Goal: Information Seeking & Learning: Find specific fact

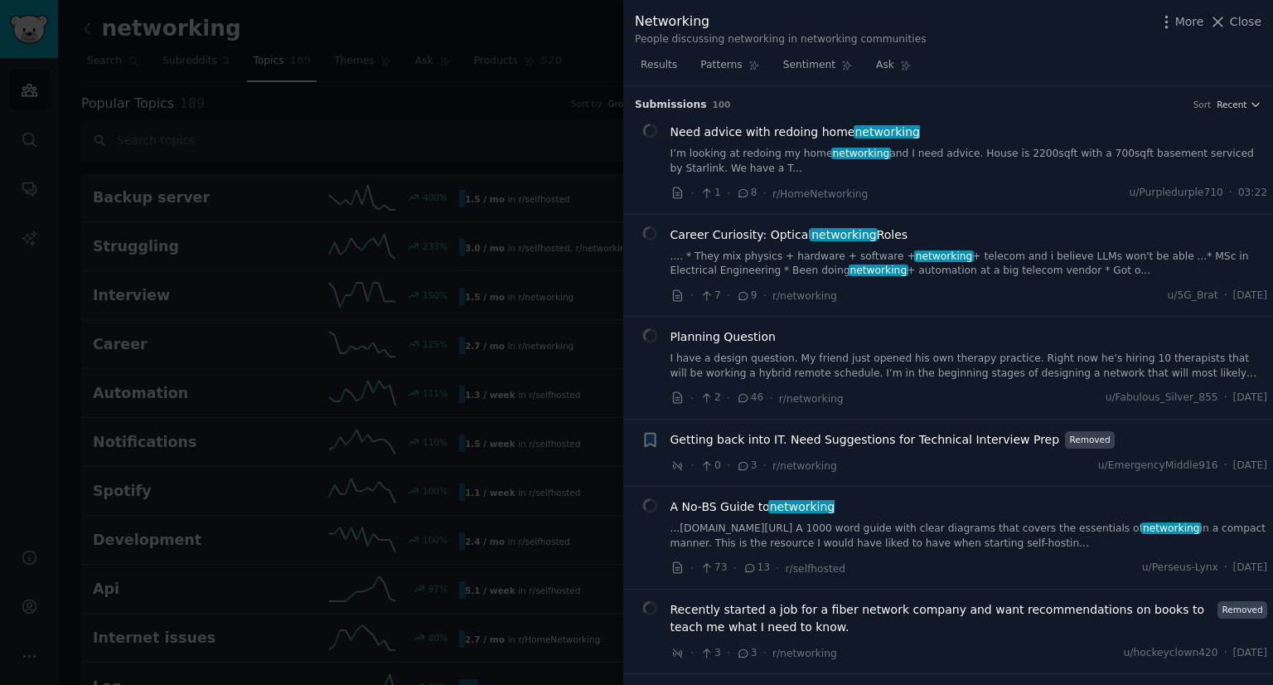
click at [433, 128] on div at bounding box center [636, 342] width 1273 height 685
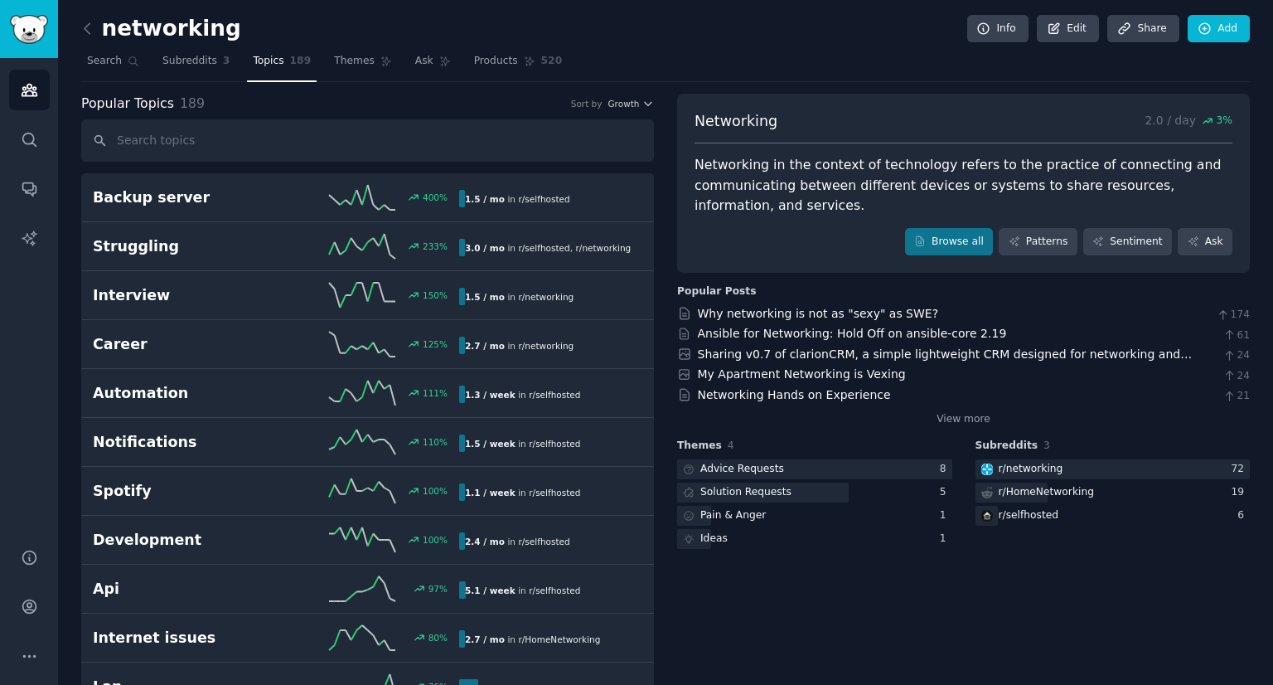
click at [81, 29] on icon at bounding box center [87, 28] width 17 height 17
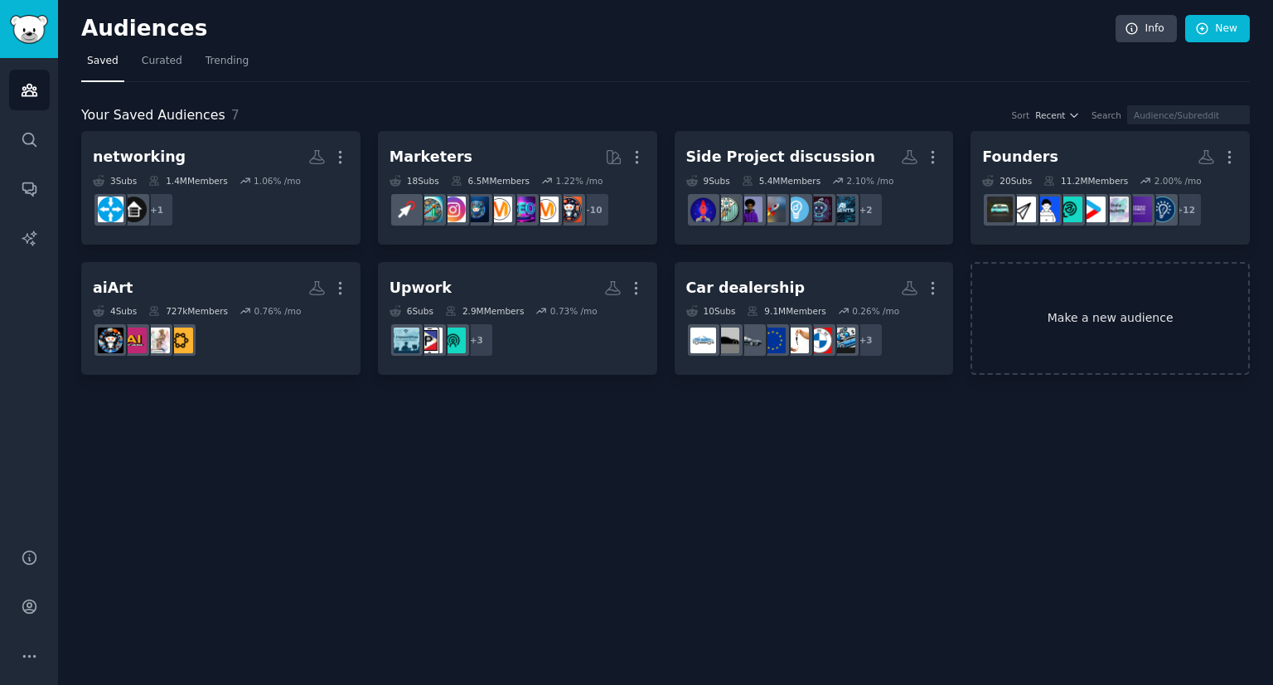
click at [1002, 314] on link "Make a new audience" at bounding box center [1109, 319] width 279 height 114
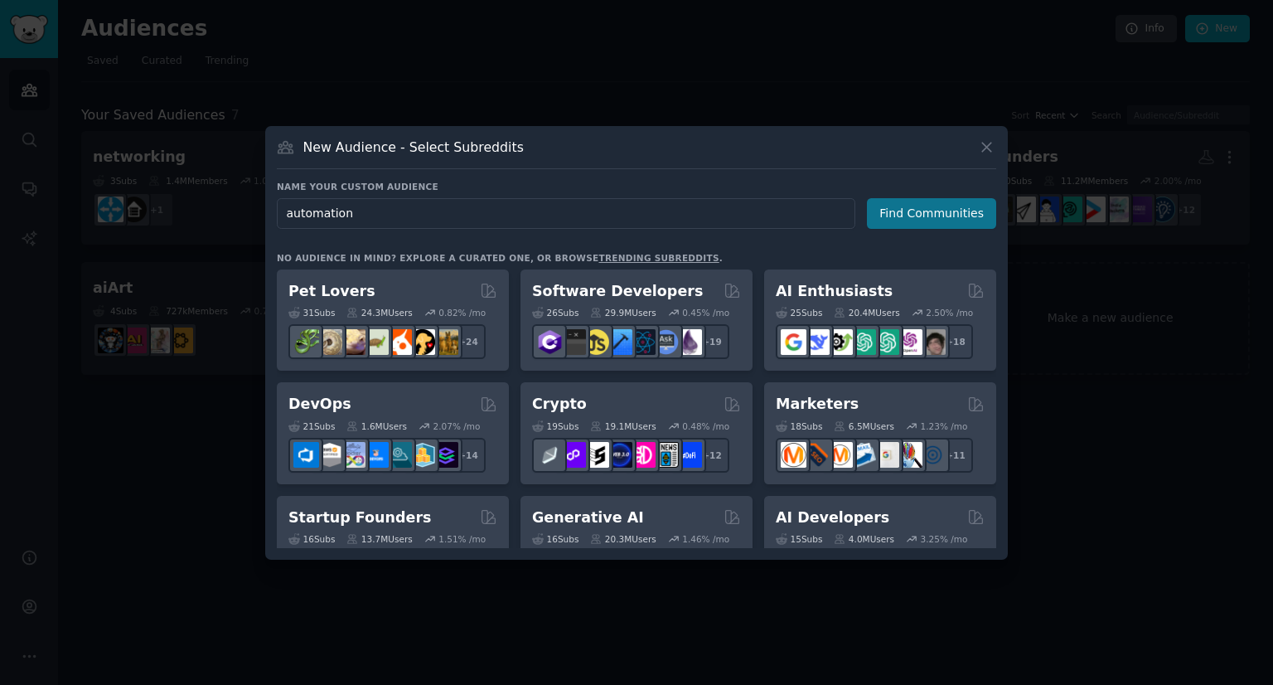
type input "automation"
click at [898, 216] on button "Find Communities" at bounding box center [931, 213] width 129 height 31
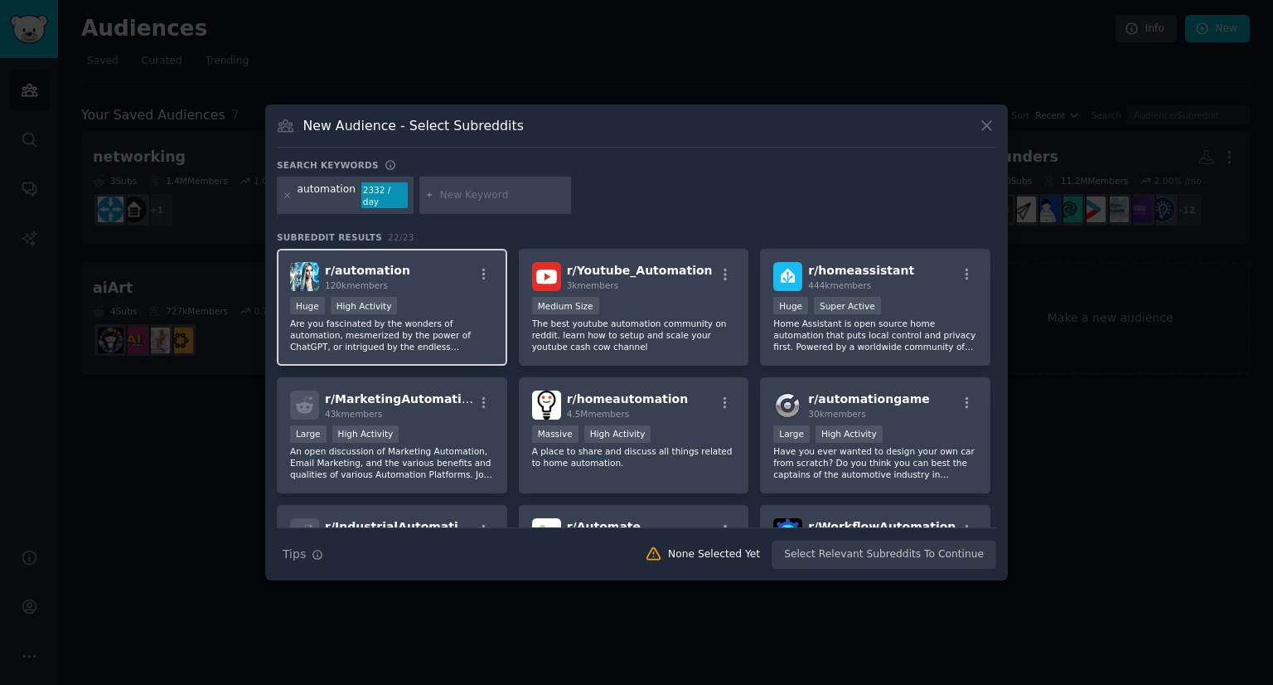
click at [412, 327] on p "Are you fascinated by the wonders of automation, mesmerized by the power of Cha…" at bounding box center [392, 334] width 204 height 35
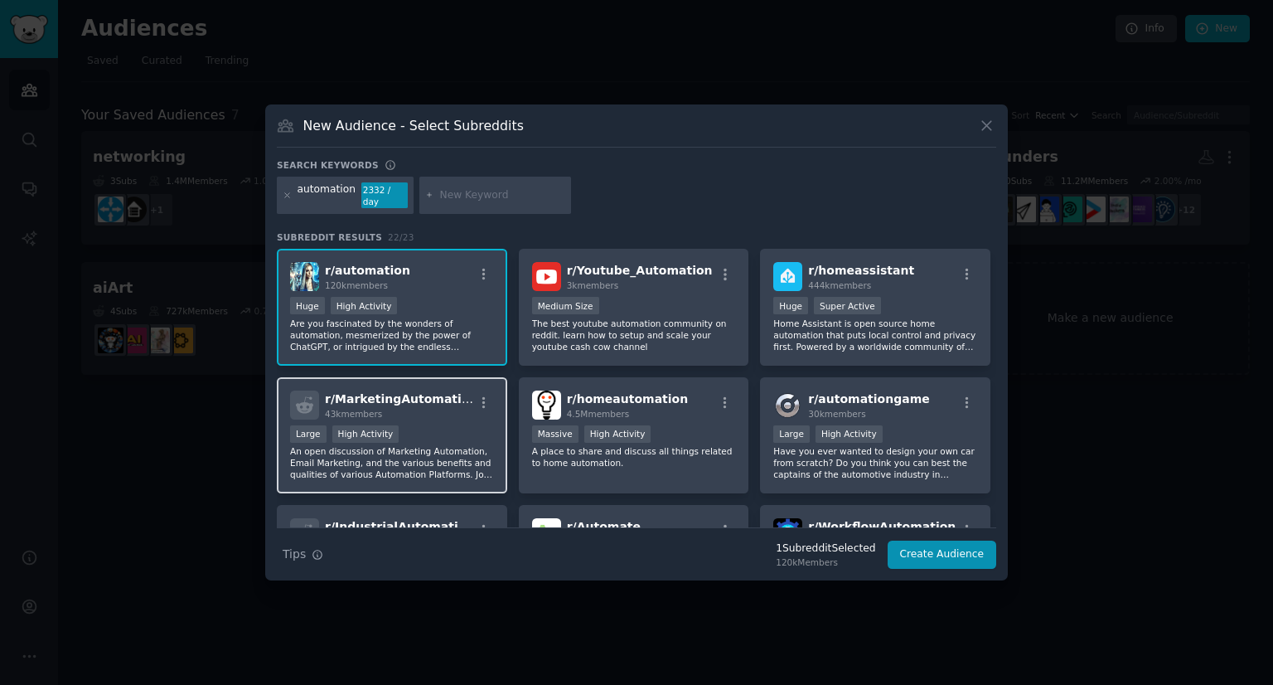
click at [474, 459] on p "An open discussion of Marketing Automation, Email Marketing, and the various be…" at bounding box center [392, 462] width 204 height 35
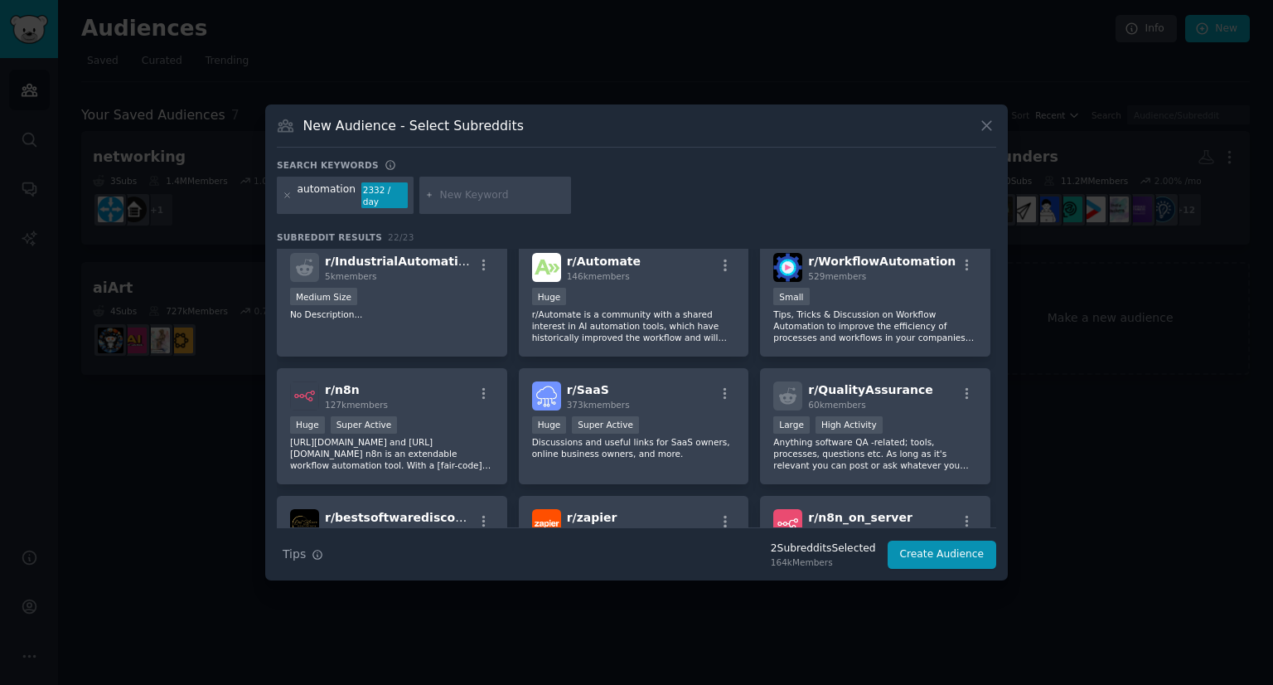
scroll to position [268, 0]
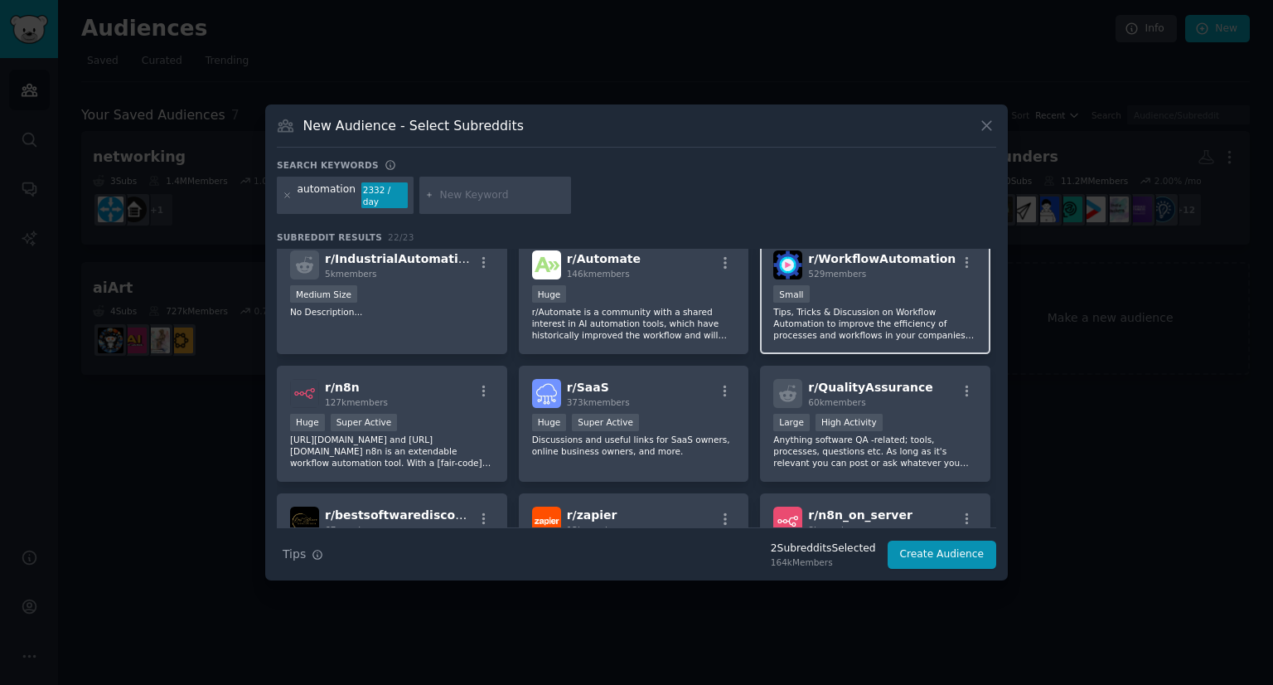
click at [937, 336] on div "r/ WorkflowAutomation 529 members Small Tips, Tricks & Discussion on Workflow A…" at bounding box center [875, 295] width 230 height 117
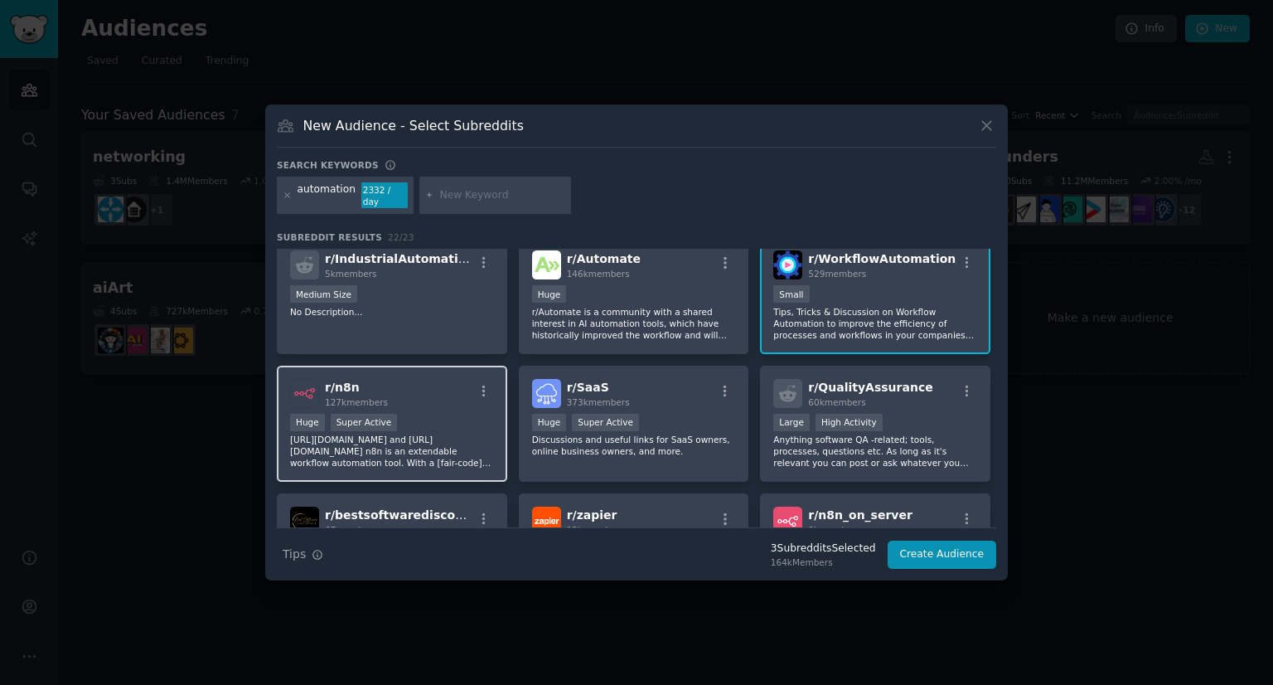
click at [401, 449] on p "[URL][DOMAIN_NAME] and [URL][DOMAIN_NAME] n8n is an extendable workflow automat…" at bounding box center [392, 450] width 204 height 35
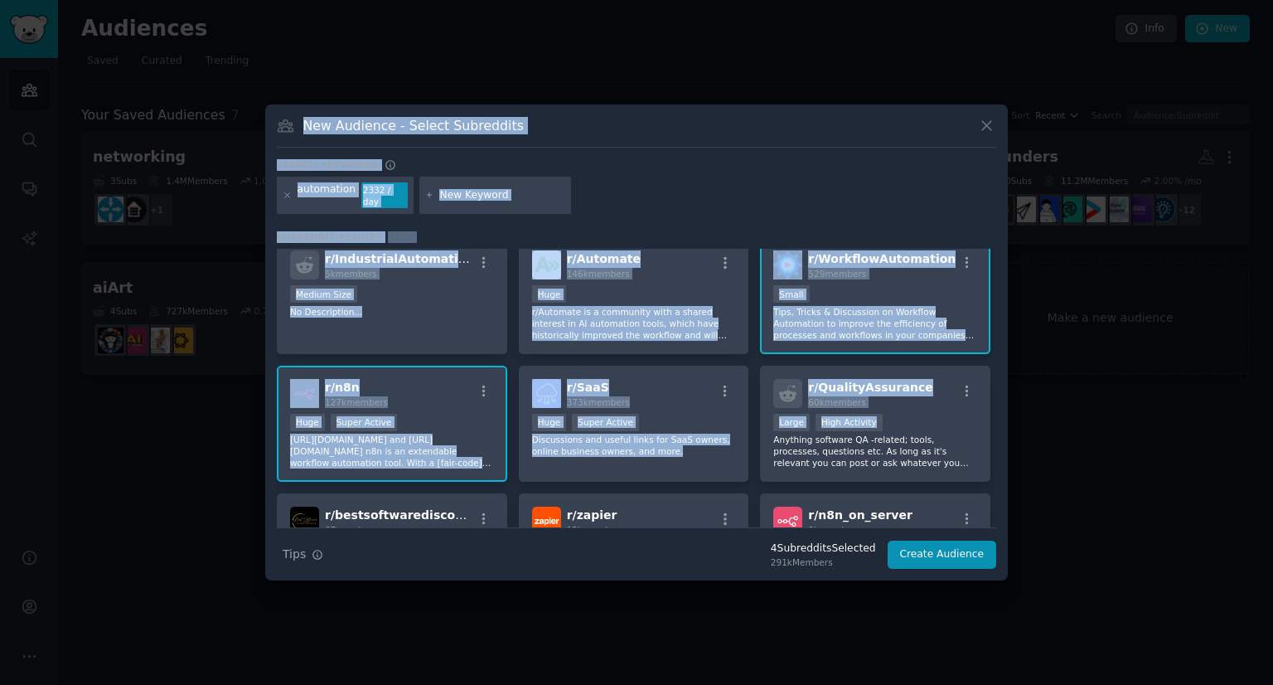
drag, startPoint x: 995, startPoint y: 415, endPoint x: 1031, endPoint y: 477, distance: 70.9
click at [1031, 477] on div "​ New Audience - Select Subreddits Search keywords automation 2332 / day Subred…" at bounding box center [636, 342] width 1261 height 685
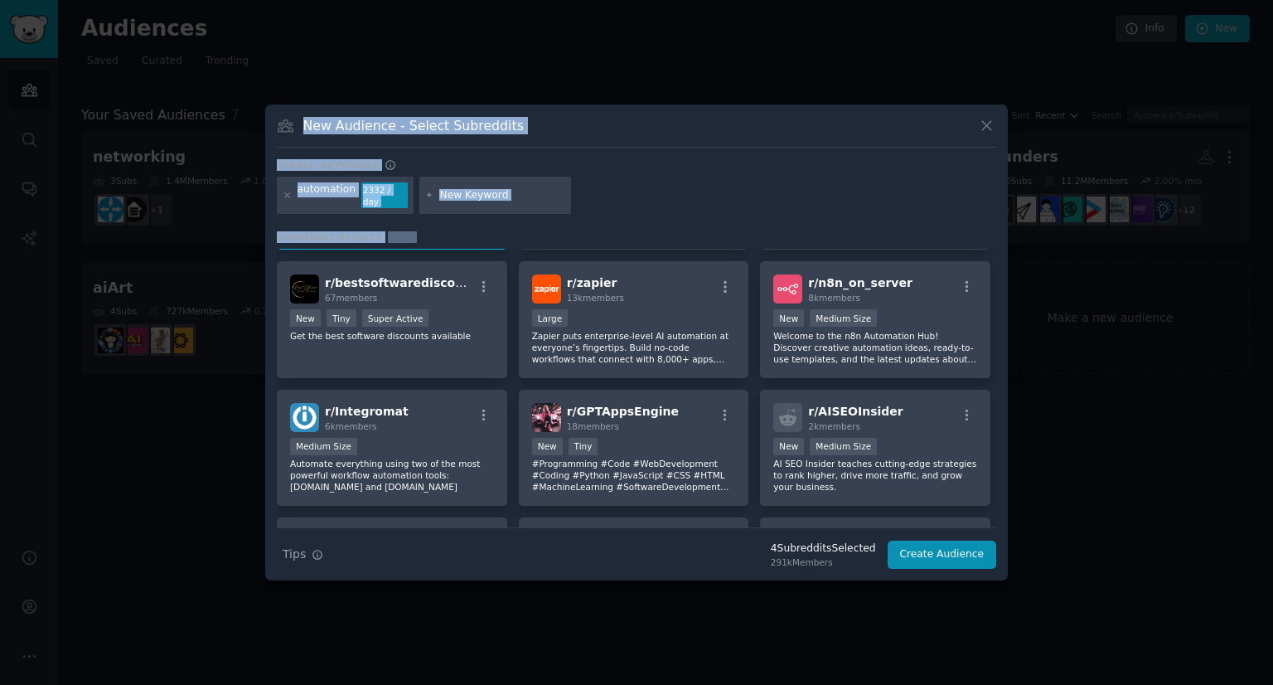
scroll to position [502, 0]
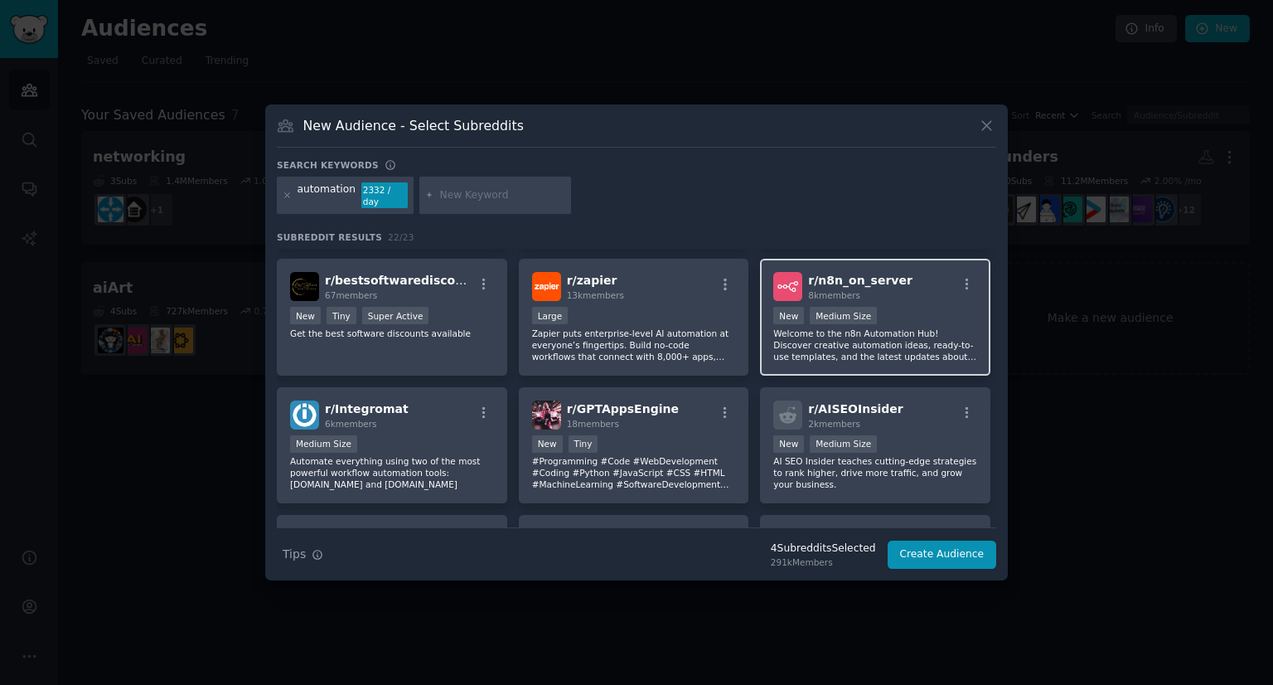
click at [916, 351] on p "Welcome to the n8n Automation Hub! Discover creative automation ideas, ready-to…" at bounding box center [875, 344] width 204 height 35
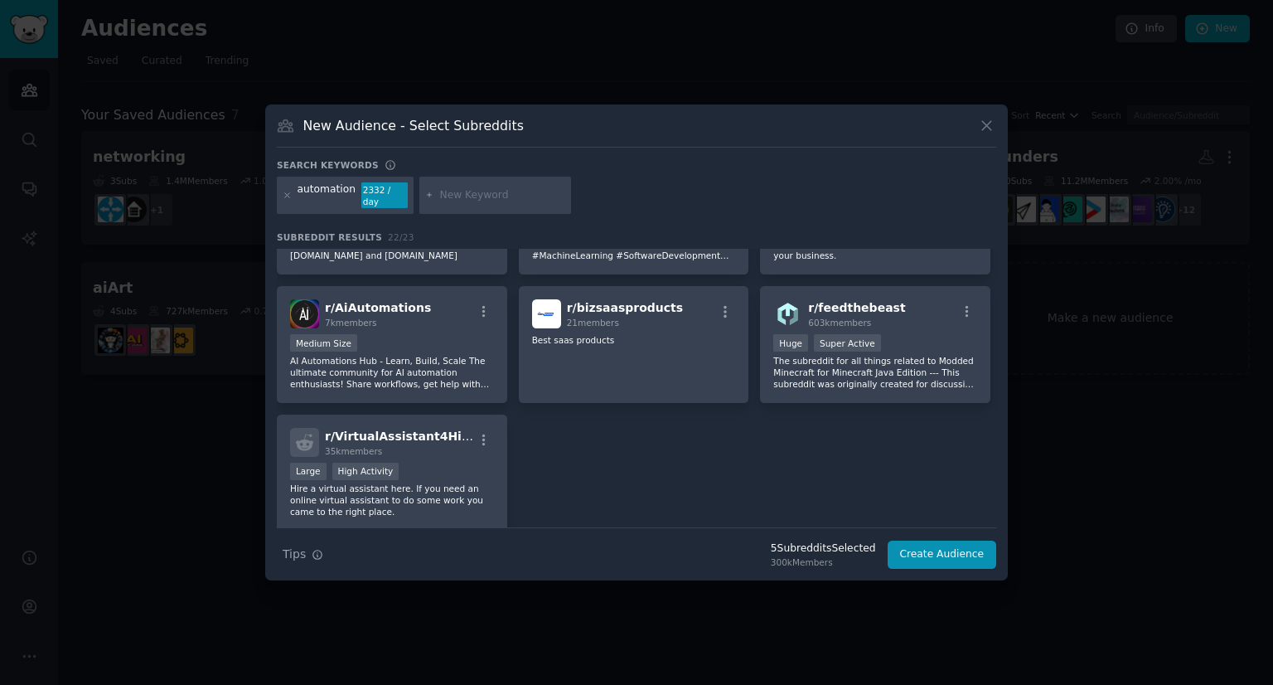
scroll to position [736, 0]
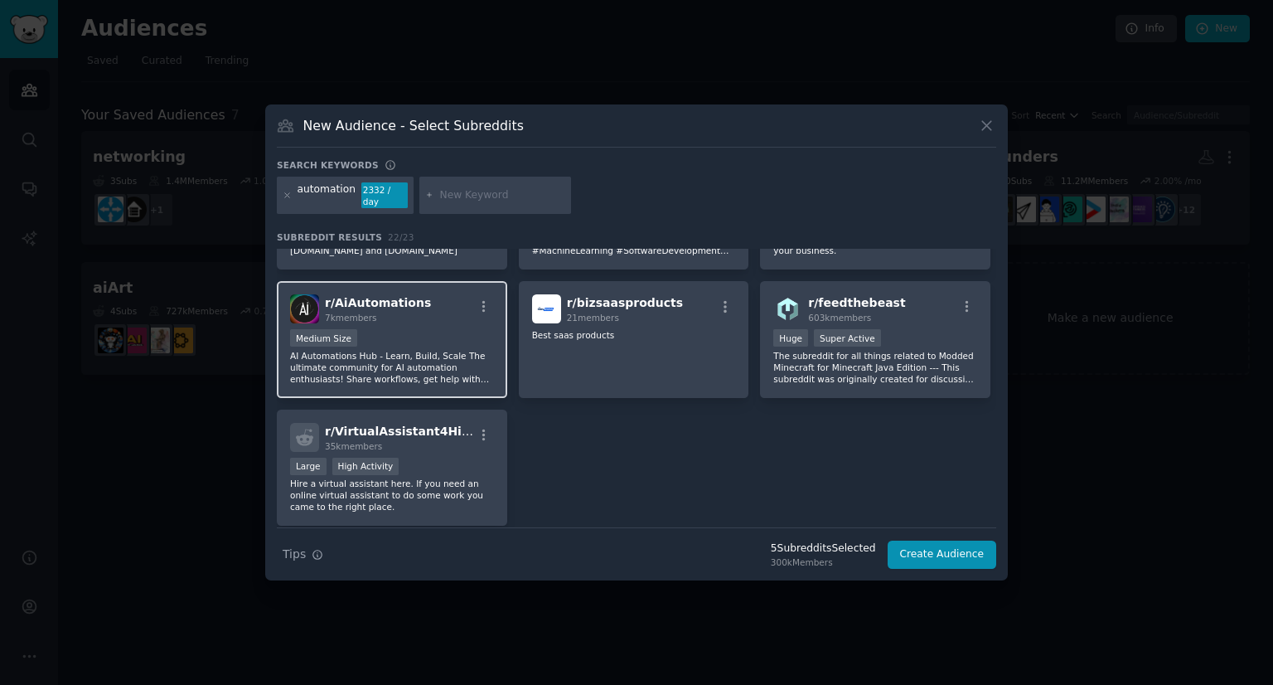
click at [477, 350] on p "AI Automations Hub - Learn, Build, Scale The ultimate community for AI automati…" at bounding box center [392, 367] width 204 height 35
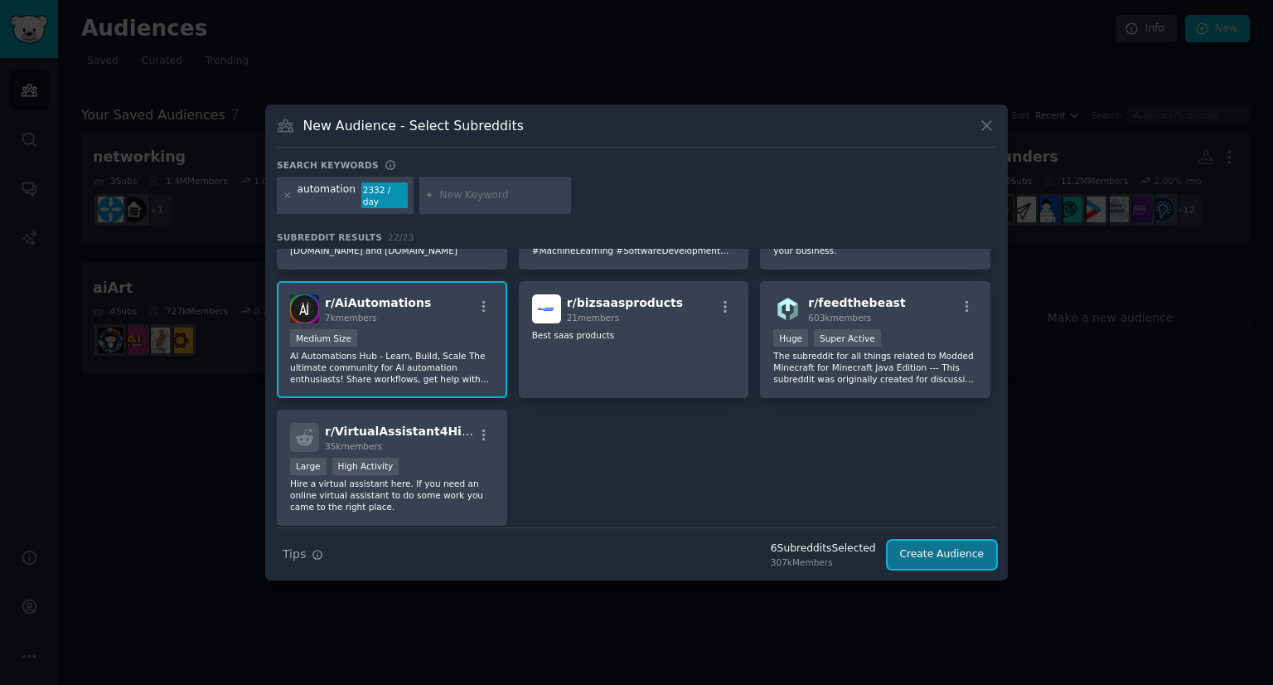
click at [961, 549] on button "Create Audience" at bounding box center [942, 554] width 109 height 28
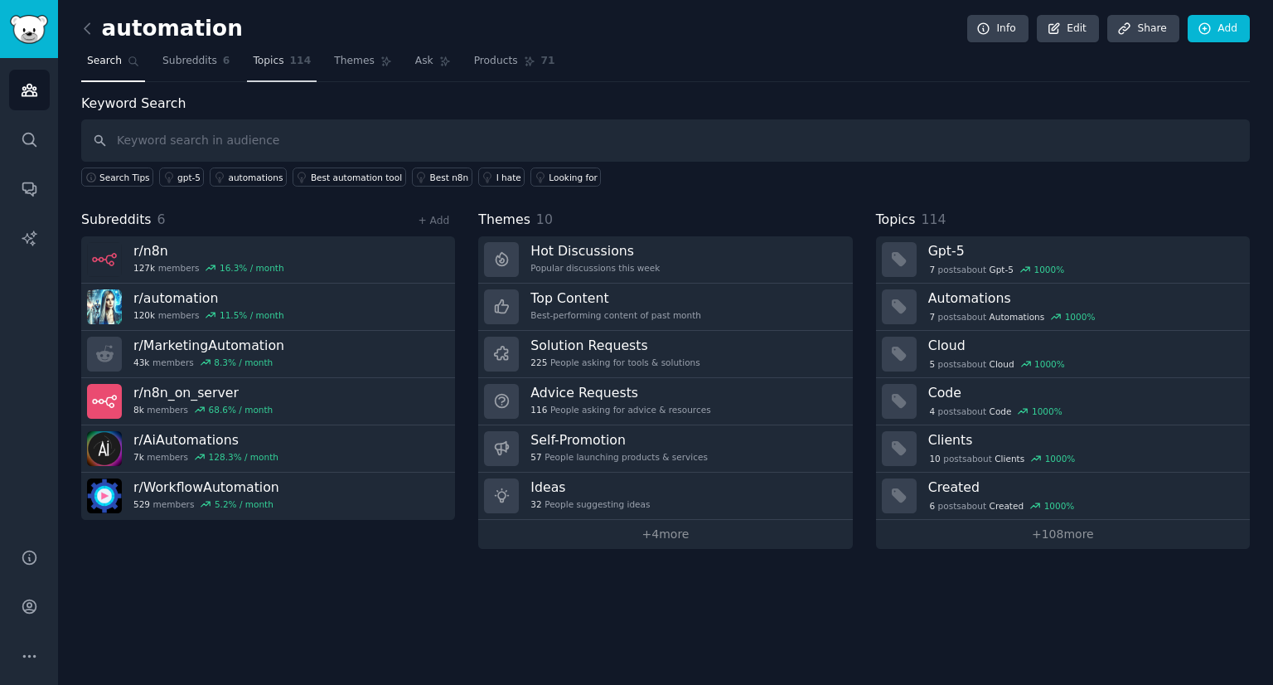
click at [259, 57] on span "Topics" at bounding box center [268, 61] width 31 height 15
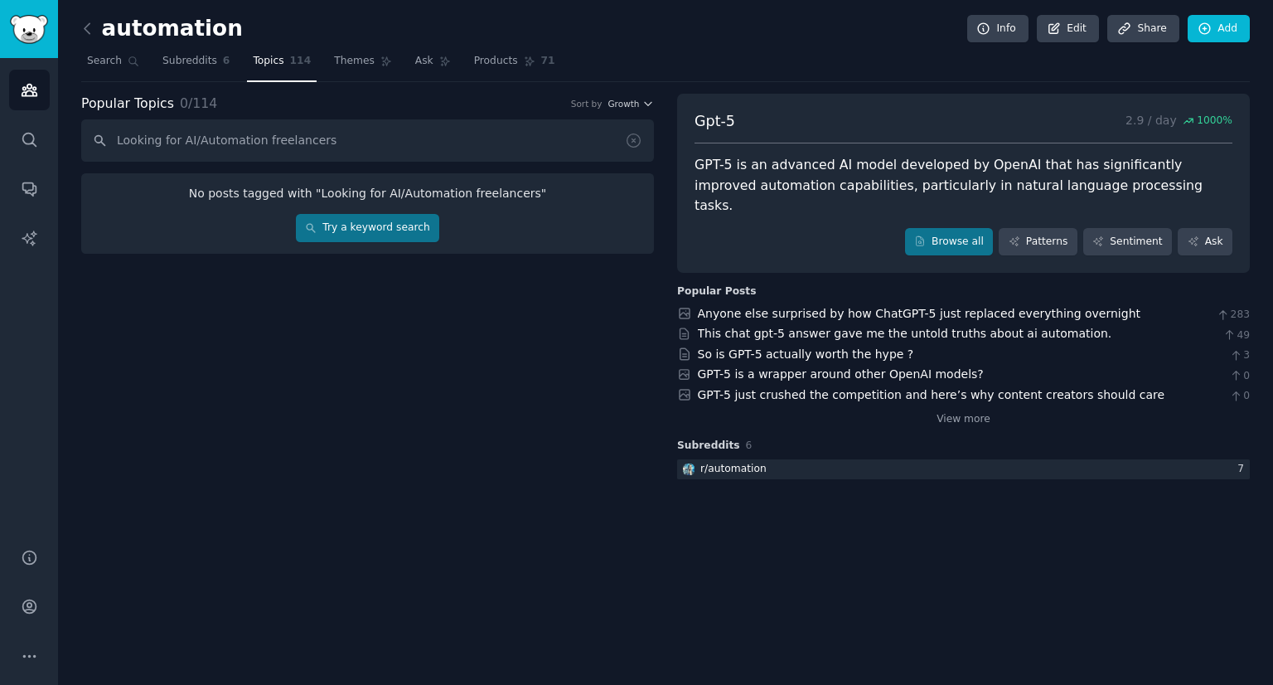
click at [256, 138] on input "Looking for AI/Automation freelancers" at bounding box center [367, 140] width 573 height 42
click at [254, 140] on input "Looking for AI/Automation freelancers" at bounding box center [367, 140] width 573 height 42
type input "Looking for AI/Automation freelancers"
click at [43, 142] on link "Search" at bounding box center [29, 139] width 41 height 41
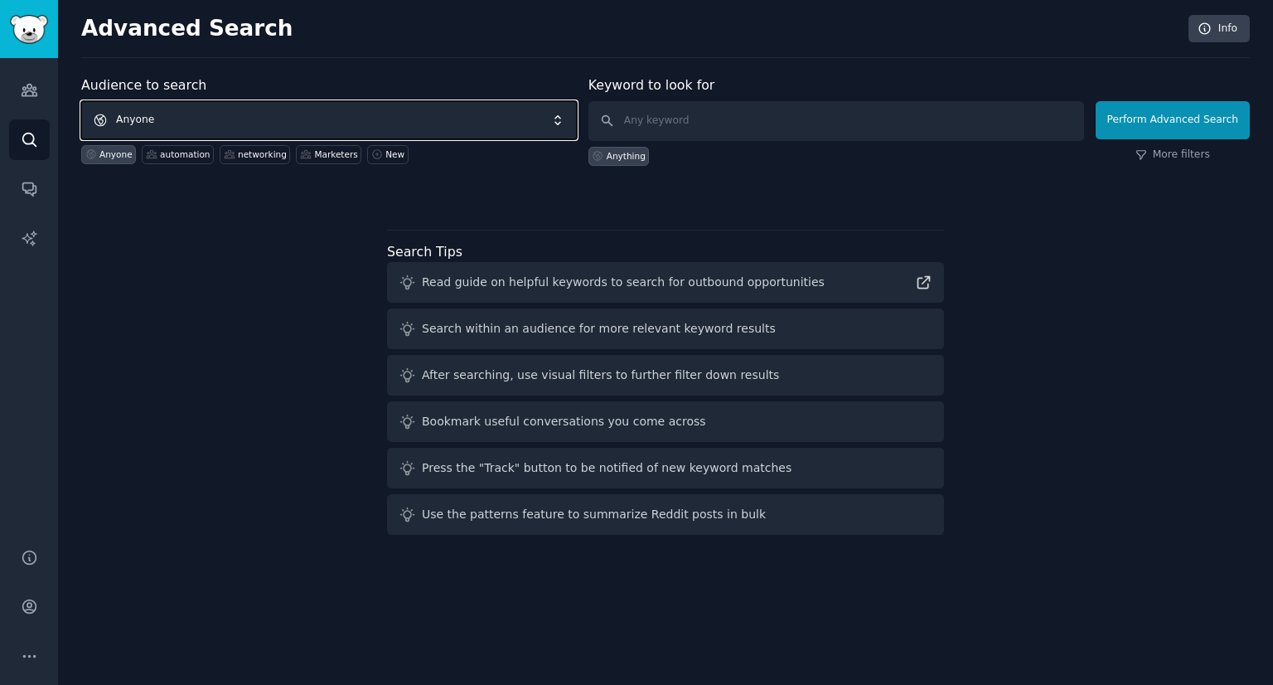
click at [209, 111] on span "Anyone" at bounding box center [329, 120] width 496 height 38
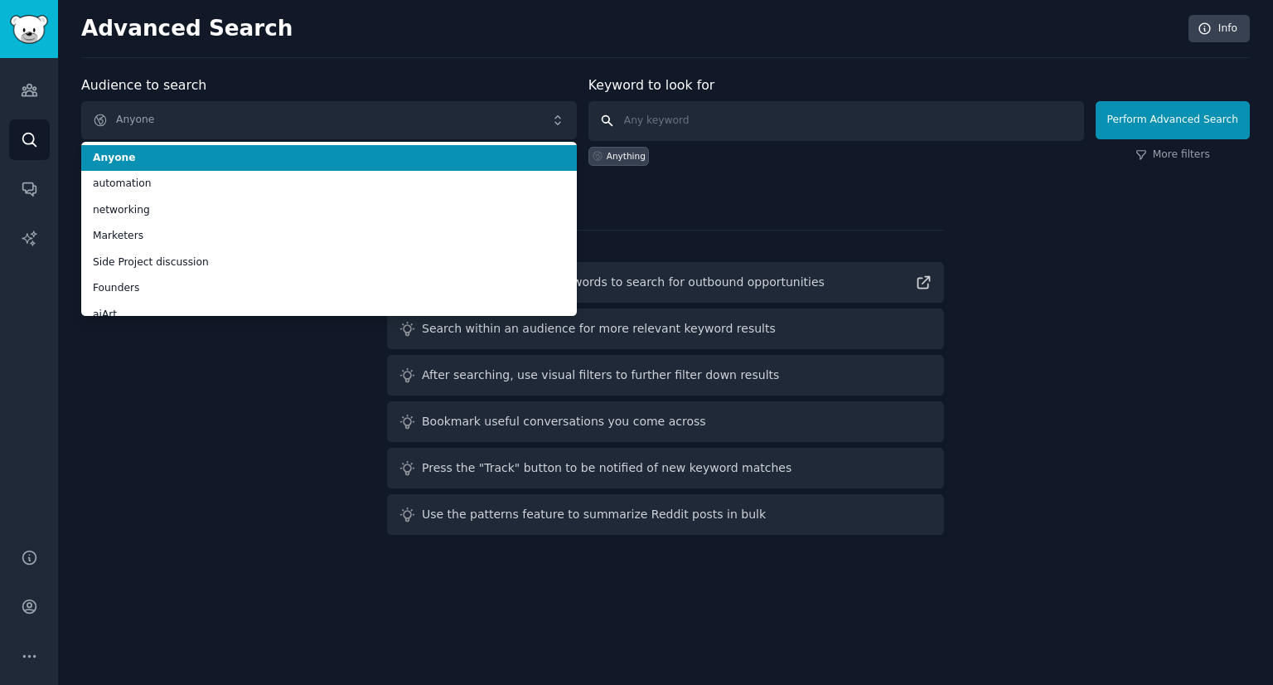
click at [668, 123] on input "text" at bounding box center [836, 121] width 496 height 40
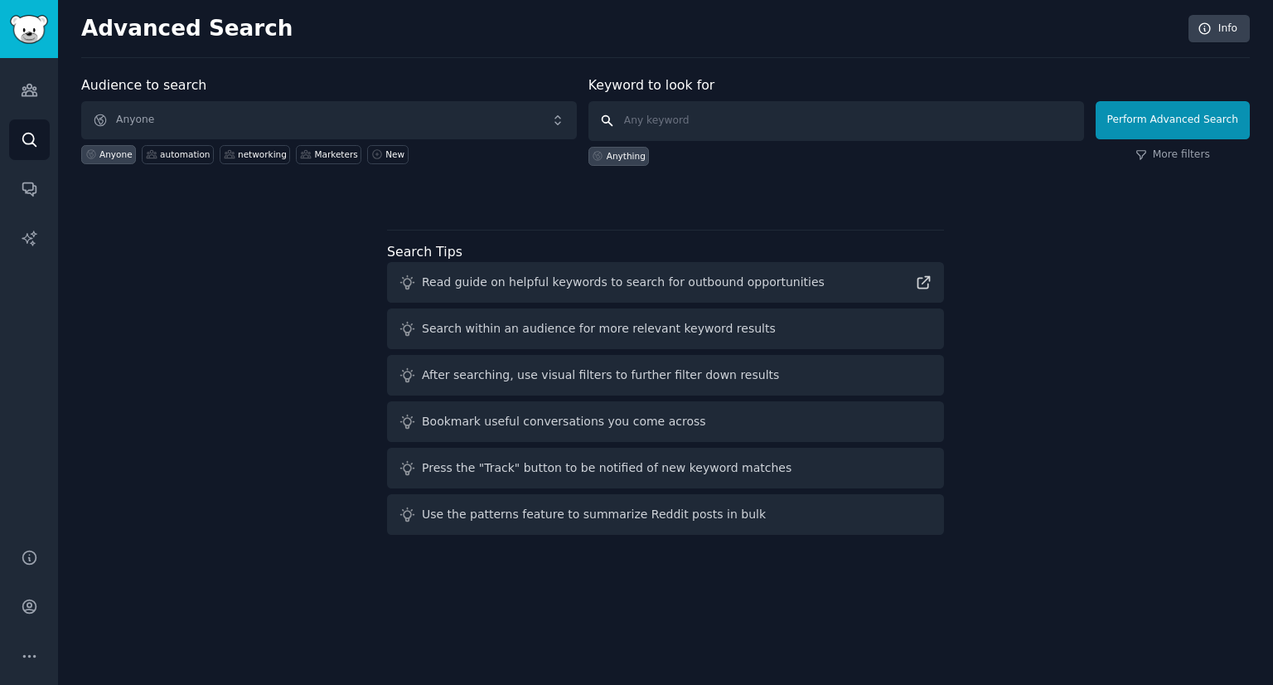
paste input "Looking for AI/Automation freelancers"
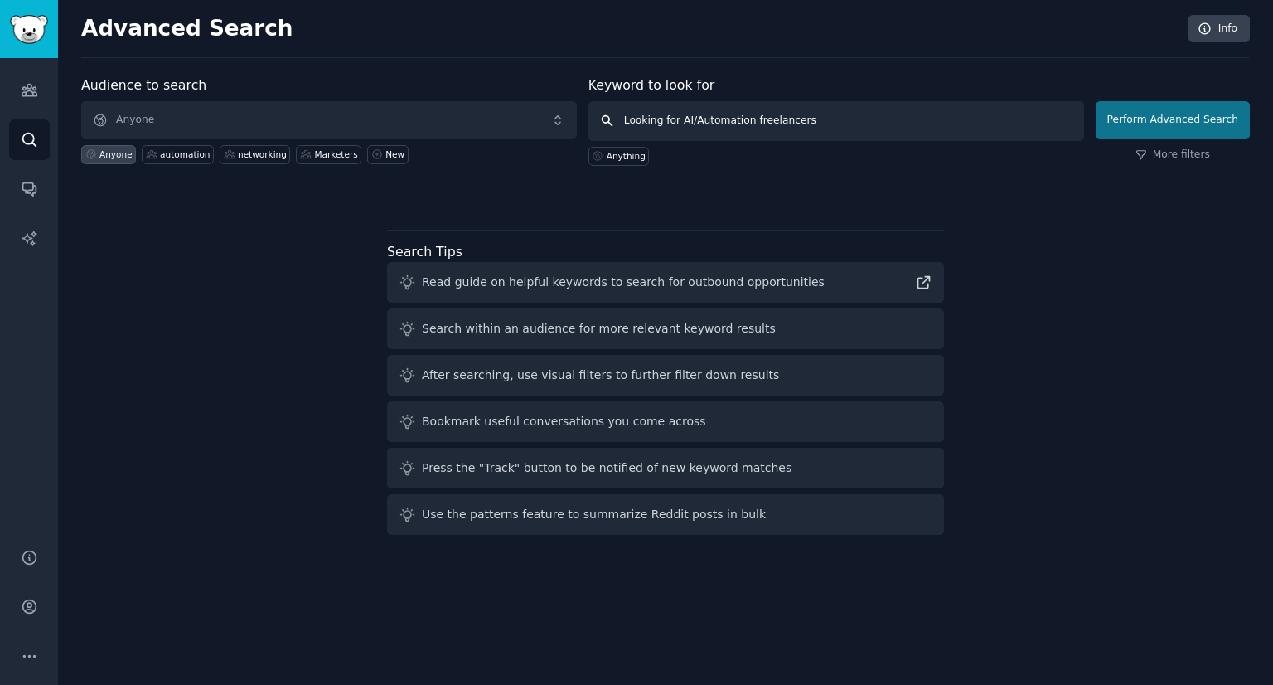
type input "Looking for AI/Automation freelancers"
click at [1136, 117] on button "Perform Advanced Search" at bounding box center [1173, 120] width 154 height 38
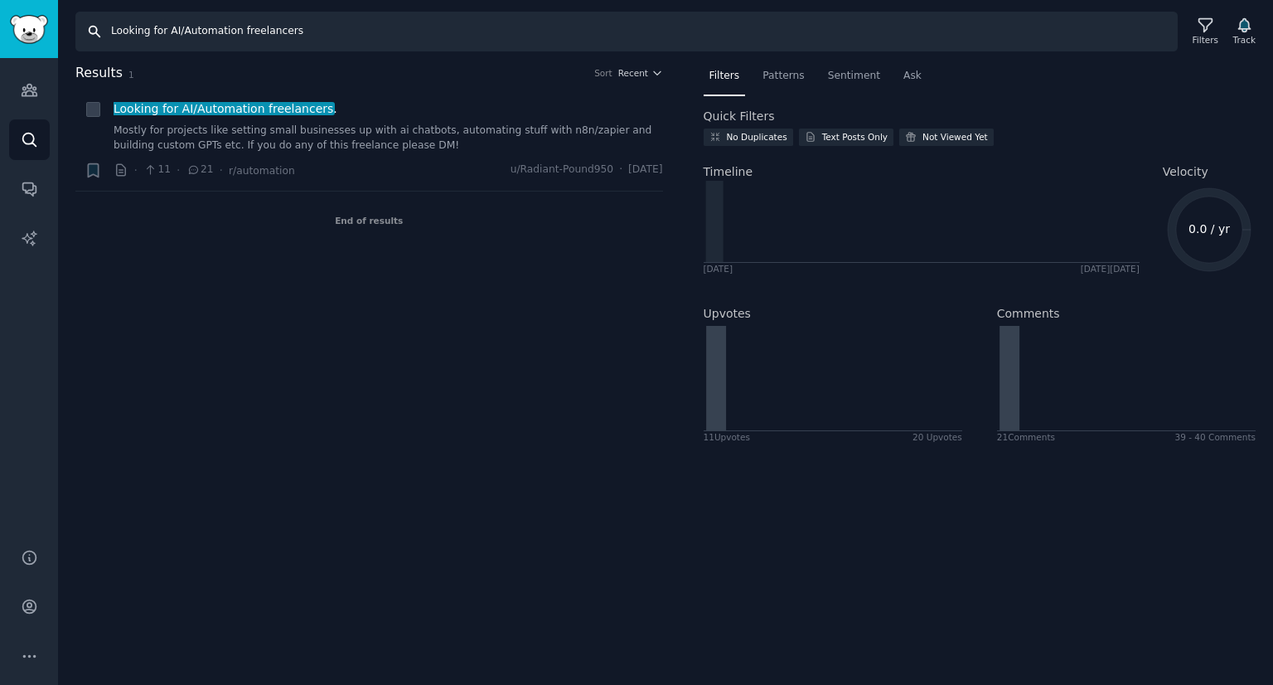
click at [139, 29] on input "Looking for AI/Automation freelancers" at bounding box center [626, 32] width 1102 height 40
click at [288, 26] on input "Looking for AI/Automation freelancers" at bounding box center [626, 32] width 1102 height 40
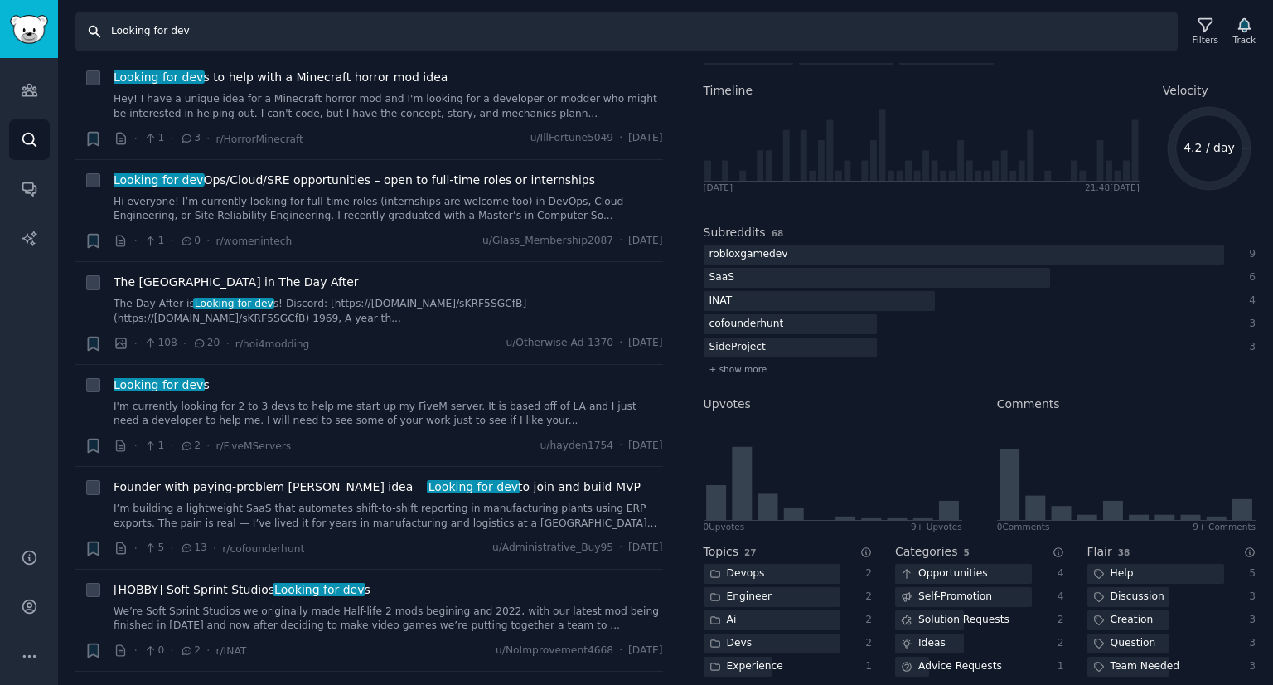
scroll to position [4091, 0]
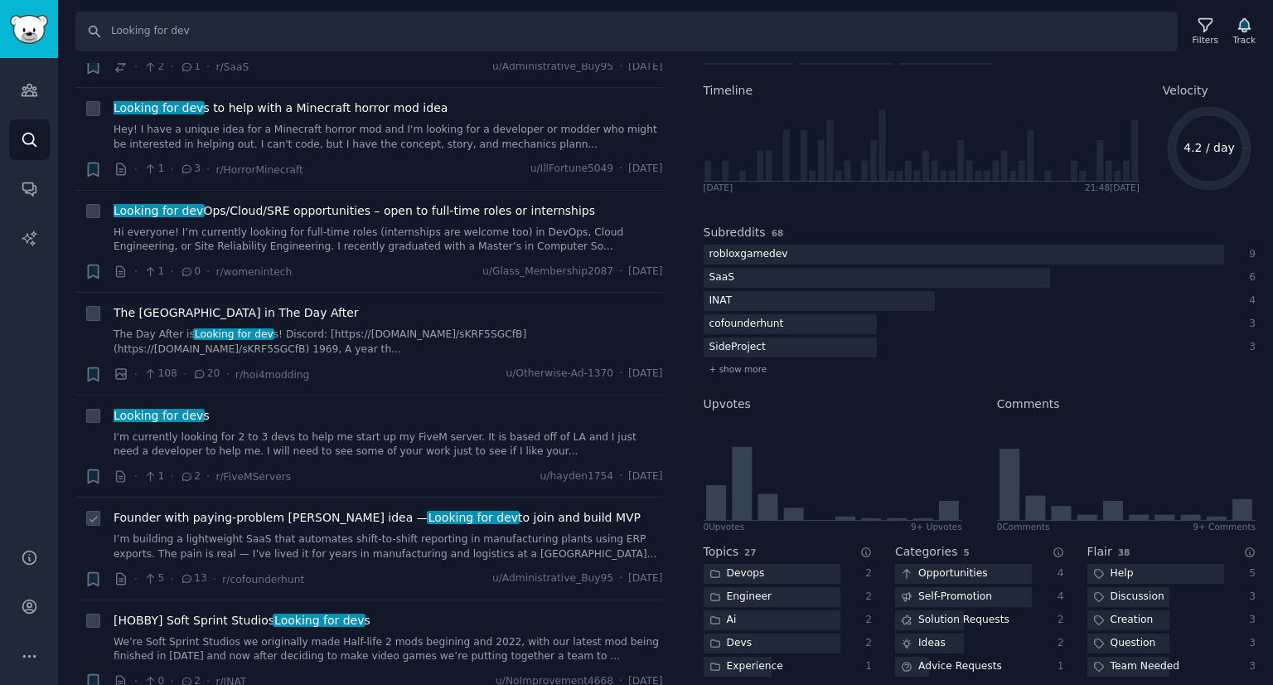
click at [458, 509] on span "Founder with paying-problem [PERSON_NAME] idea — Looking for dev to join and bu…" at bounding box center [377, 517] width 527 height 17
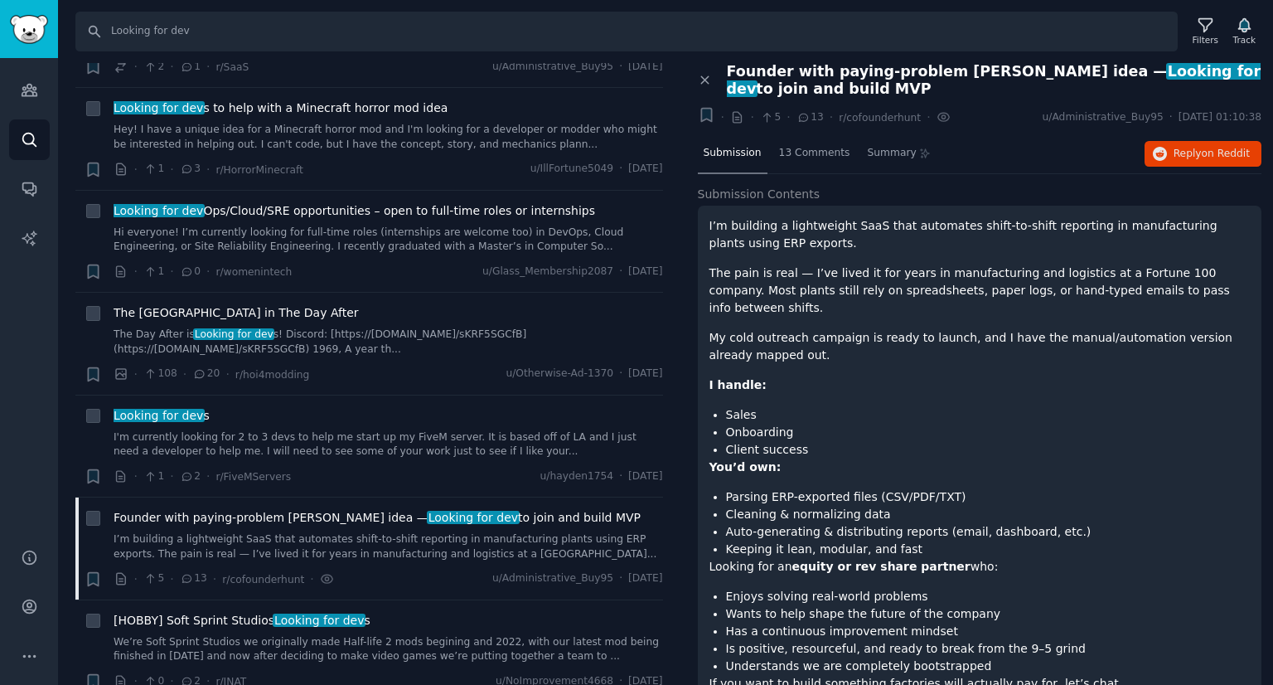
click at [829, 376] on p "I handle:" at bounding box center [979, 384] width 541 height 17
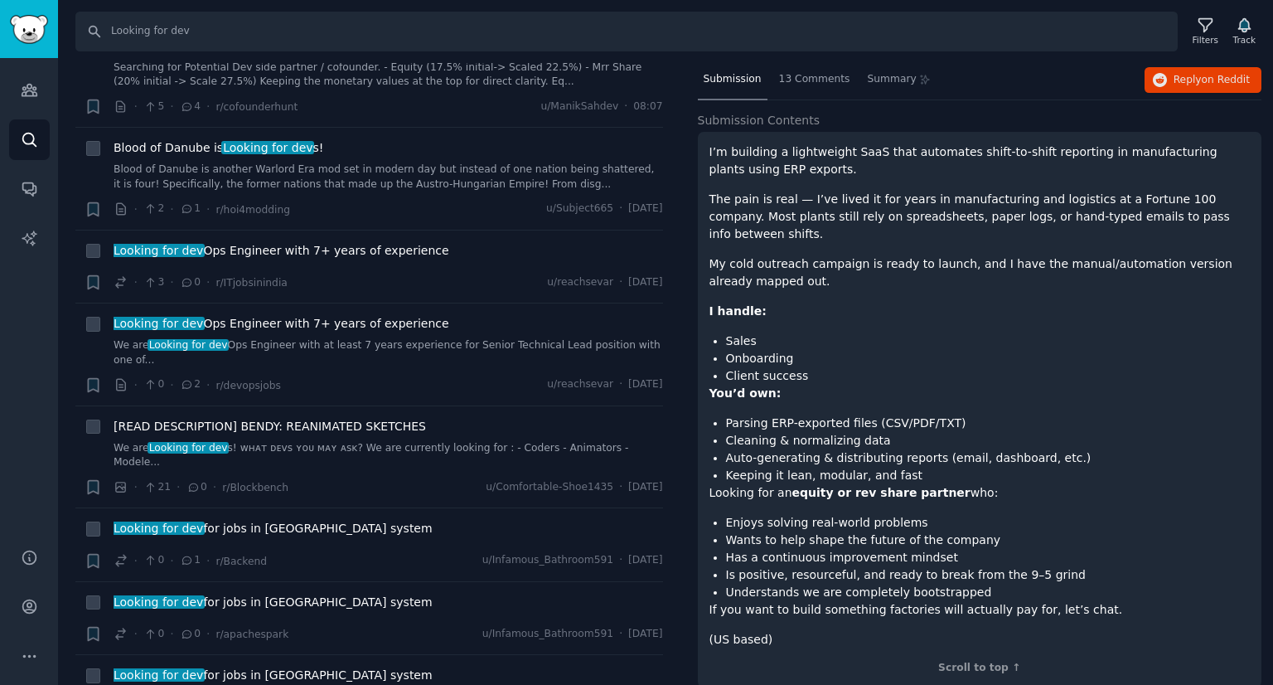
scroll to position [698, 0]
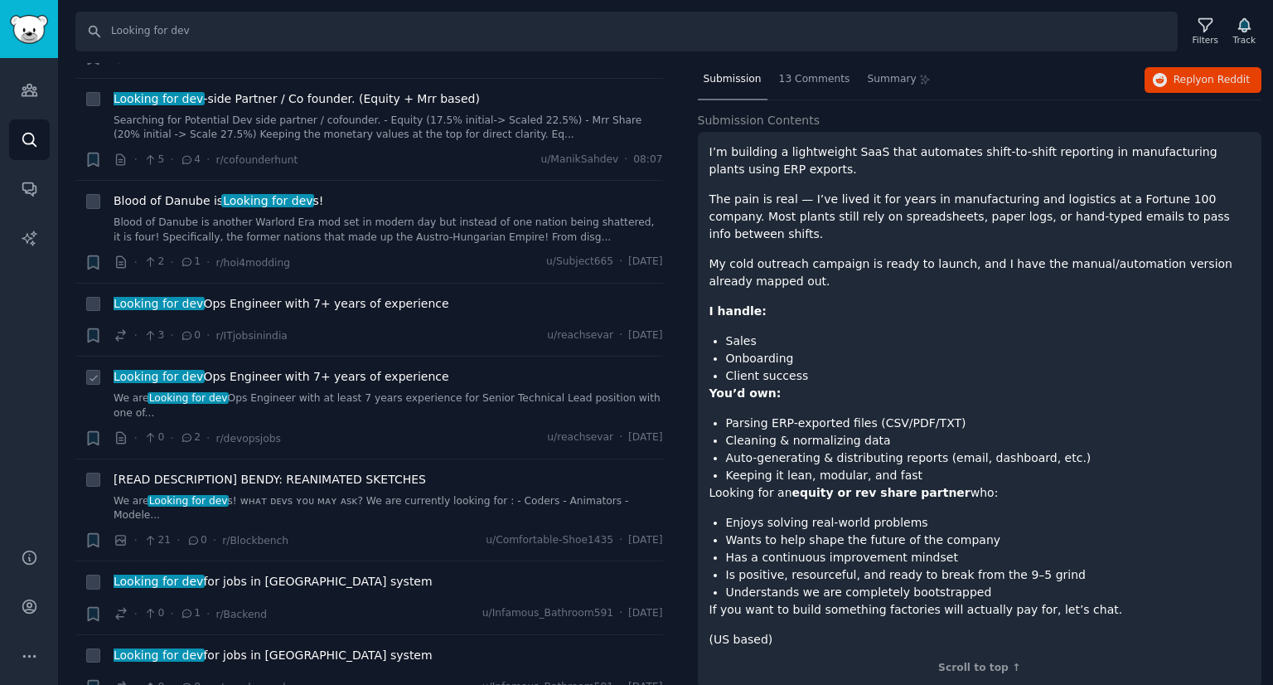
click at [379, 368] on span "Looking for dev Ops Engineer with 7+ years of experience" at bounding box center [282, 376] width 336 height 17
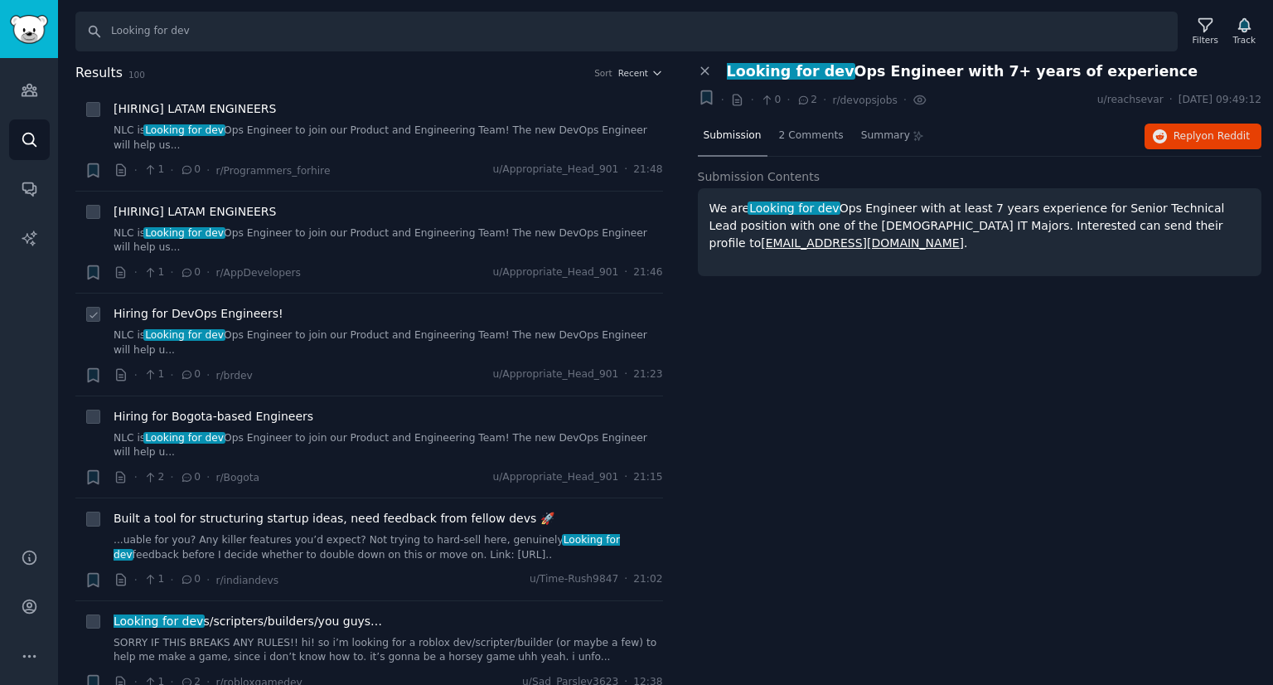
click at [452, 305] on div "Hiring for DevOps Engineers! NLC is Looking for dev Ops Engineer to join our Pr…" at bounding box center [388, 331] width 549 height 52
click at [457, 328] on link "NLC is Looking for dev Ops Engineer to join our Product and Engineering Team! T…" at bounding box center [388, 342] width 549 height 29
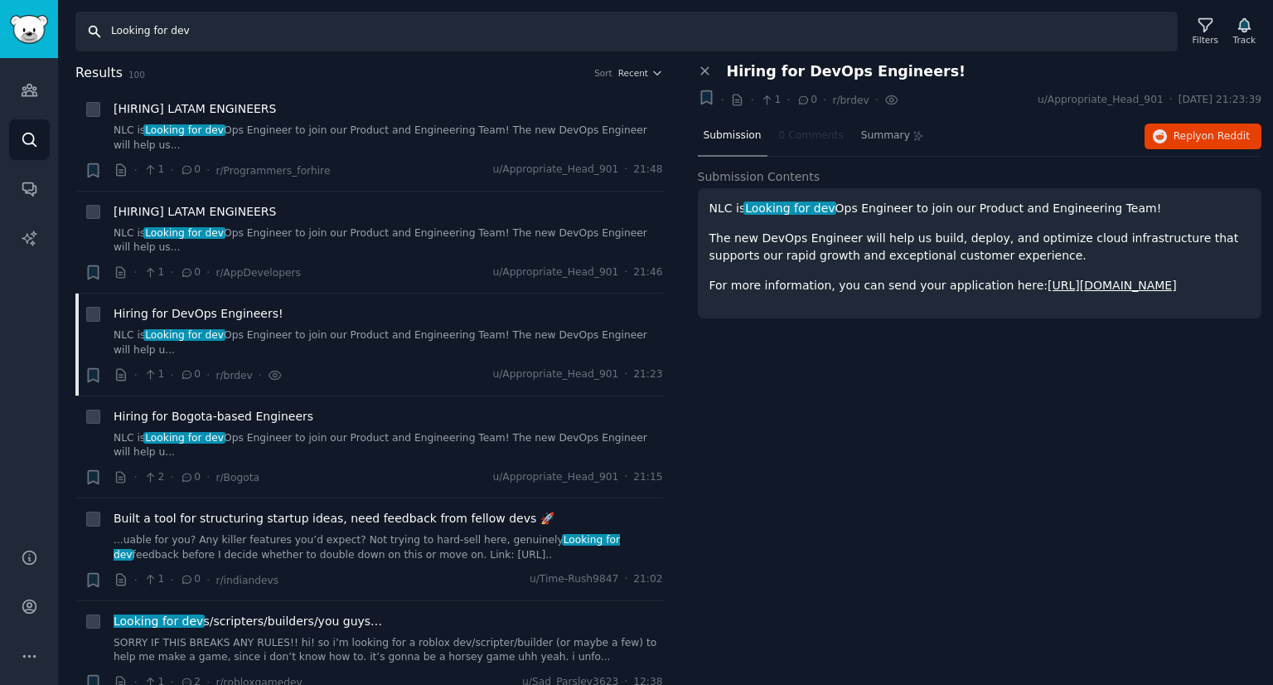
click at [276, 31] on input "Looking for dev" at bounding box center [626, 32] width 1102 height 40
type input "Looking for"
